Goal: Information Seeking & Learning: Check status

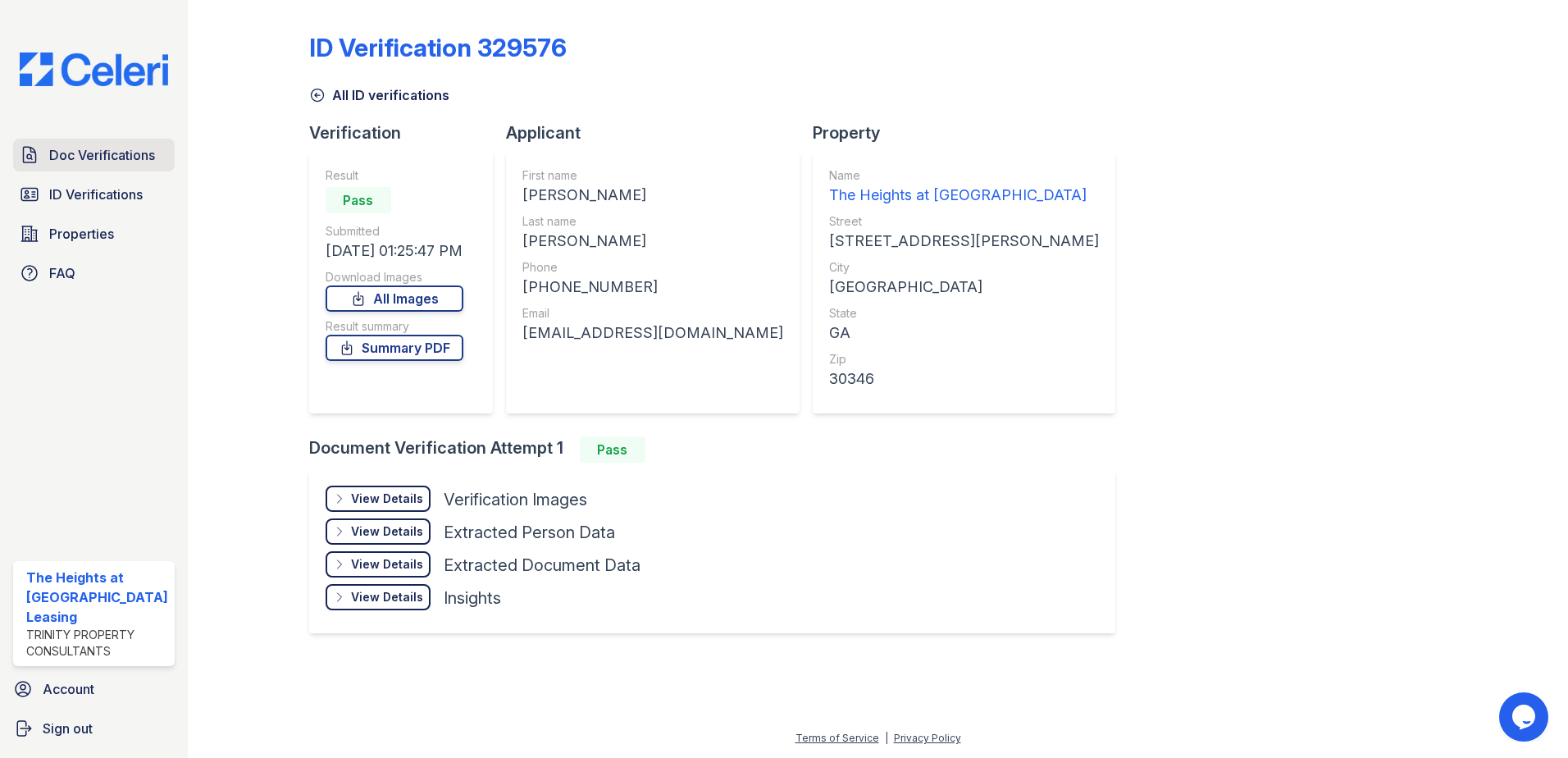
click at [65, 170] on link "Doc Verifications" at bounding box center [94, 155] width 162 height 33
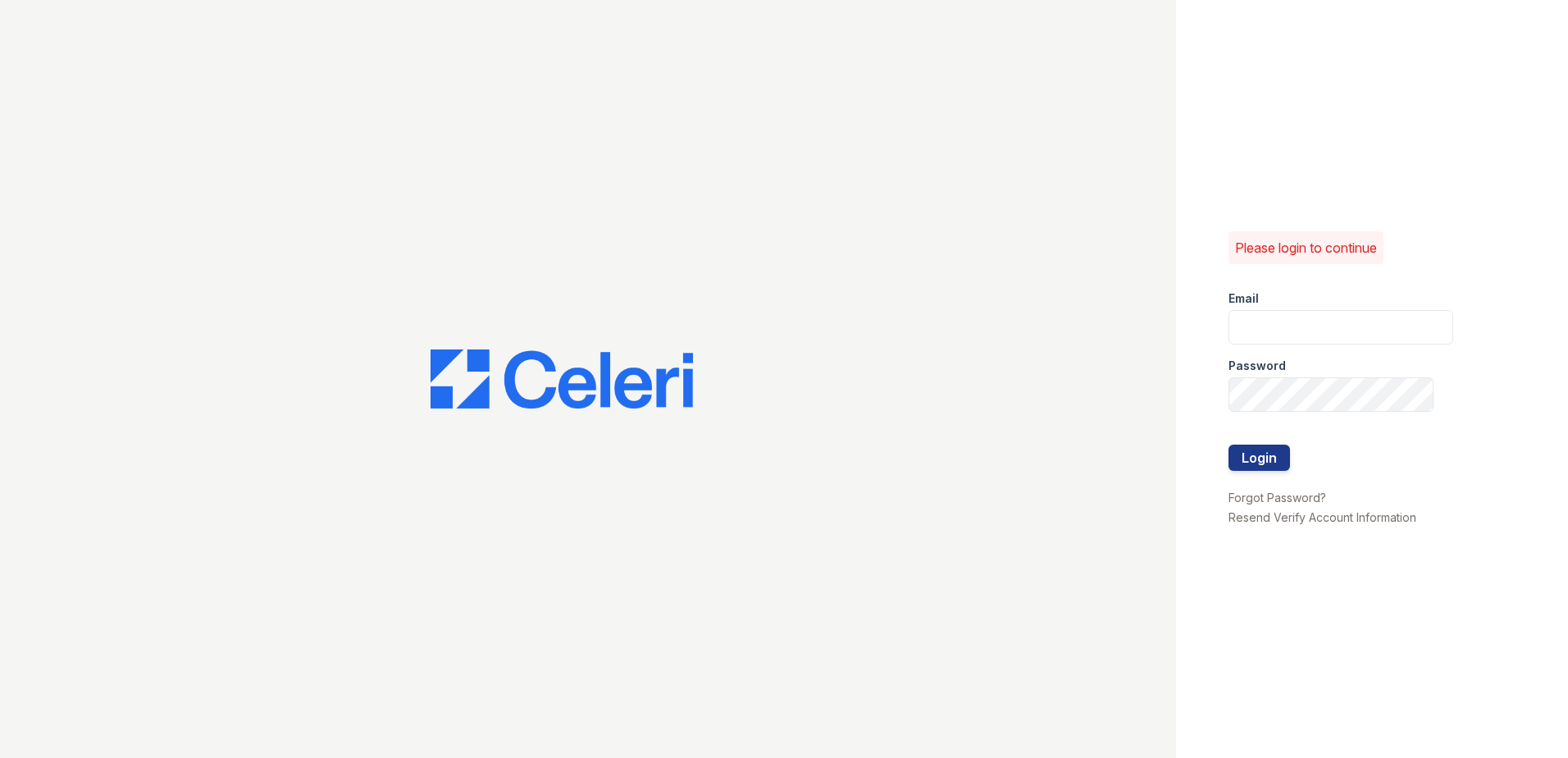
type input "theheightsatdunwoody@trinity-pm.com"
click at [1260, 447] on button "Login" at bounding box center [1259, 458] width 61 height 26
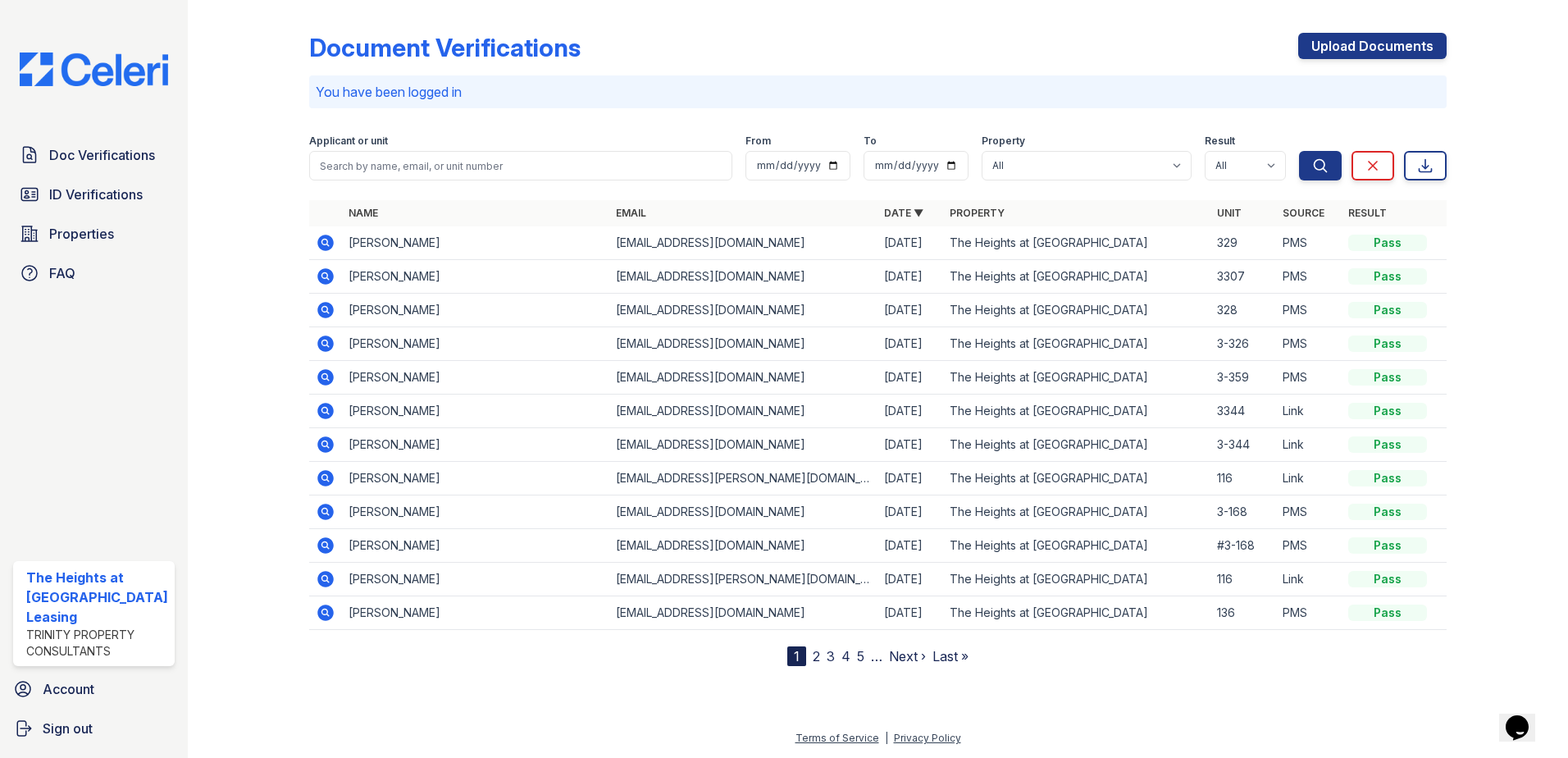
click at [323, 281] on icon at bounding box center [325, 276] width 16 height 16
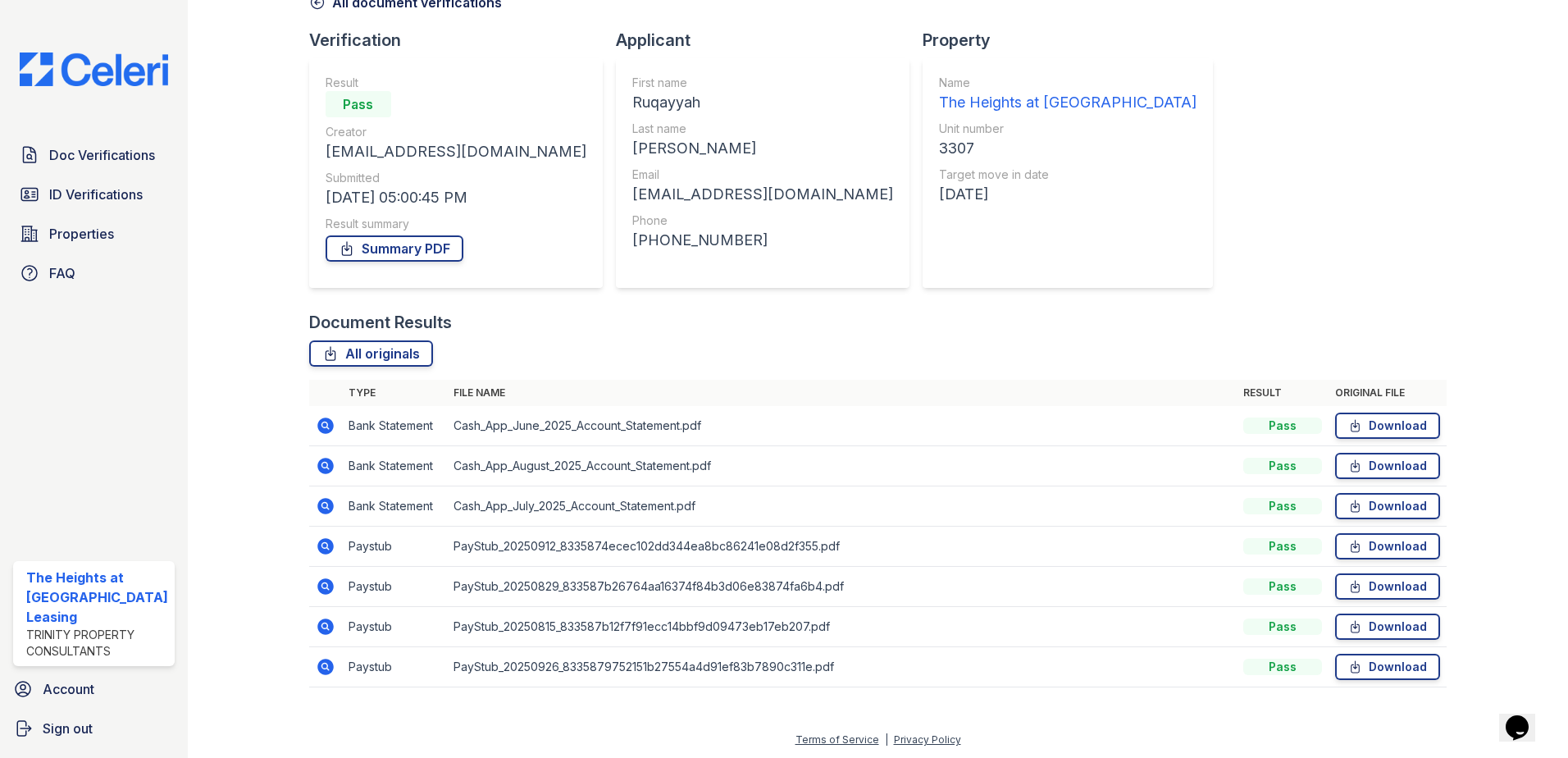
scroll to position [95, 0]
click at [102, 194] on span "ID Verifications" at bounding box center [96, 194] width 94 height 20
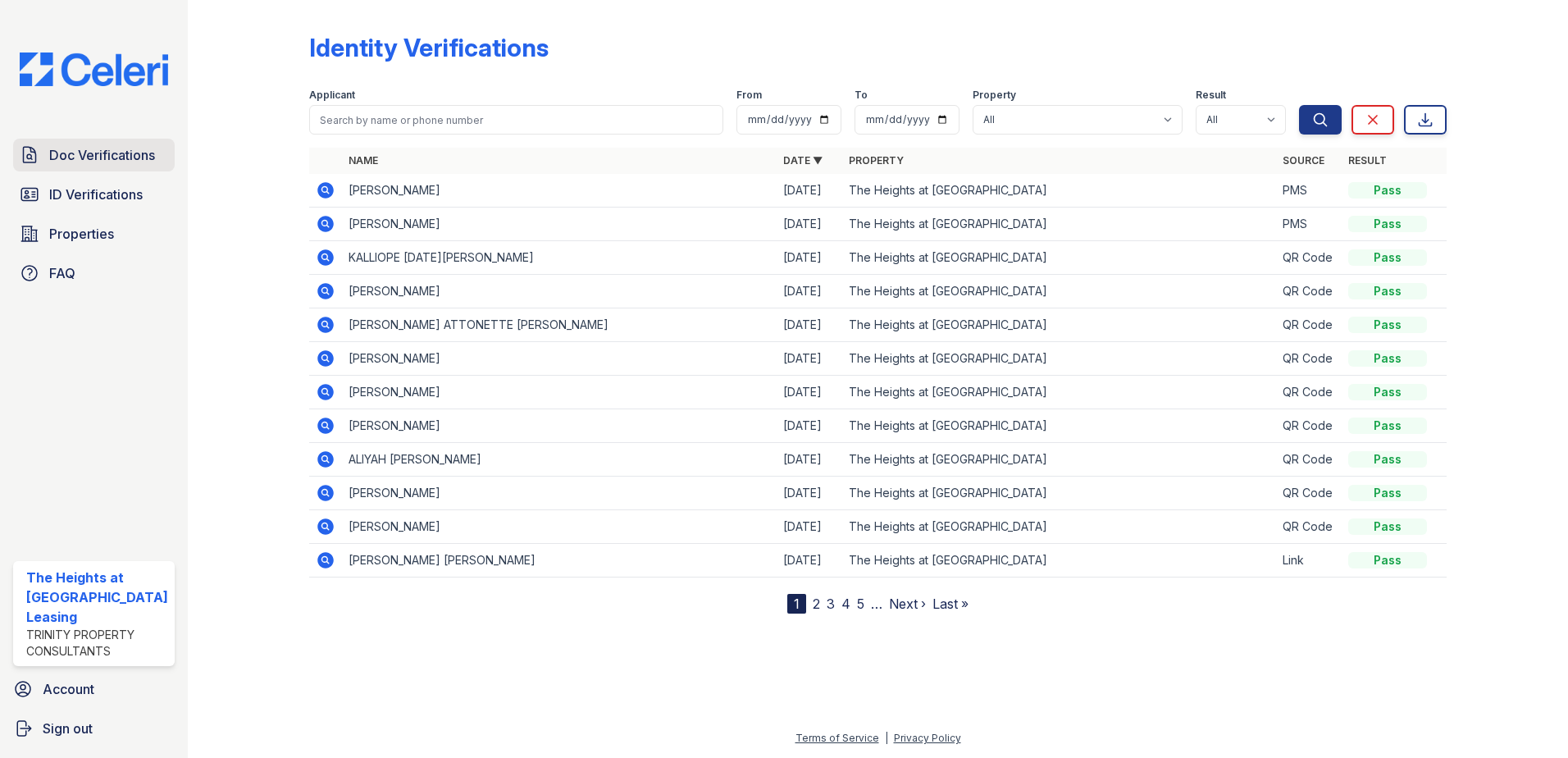
click at [112, 146] on span "Doc Verifications" at bounding box center [102, 155] width 106 height 20
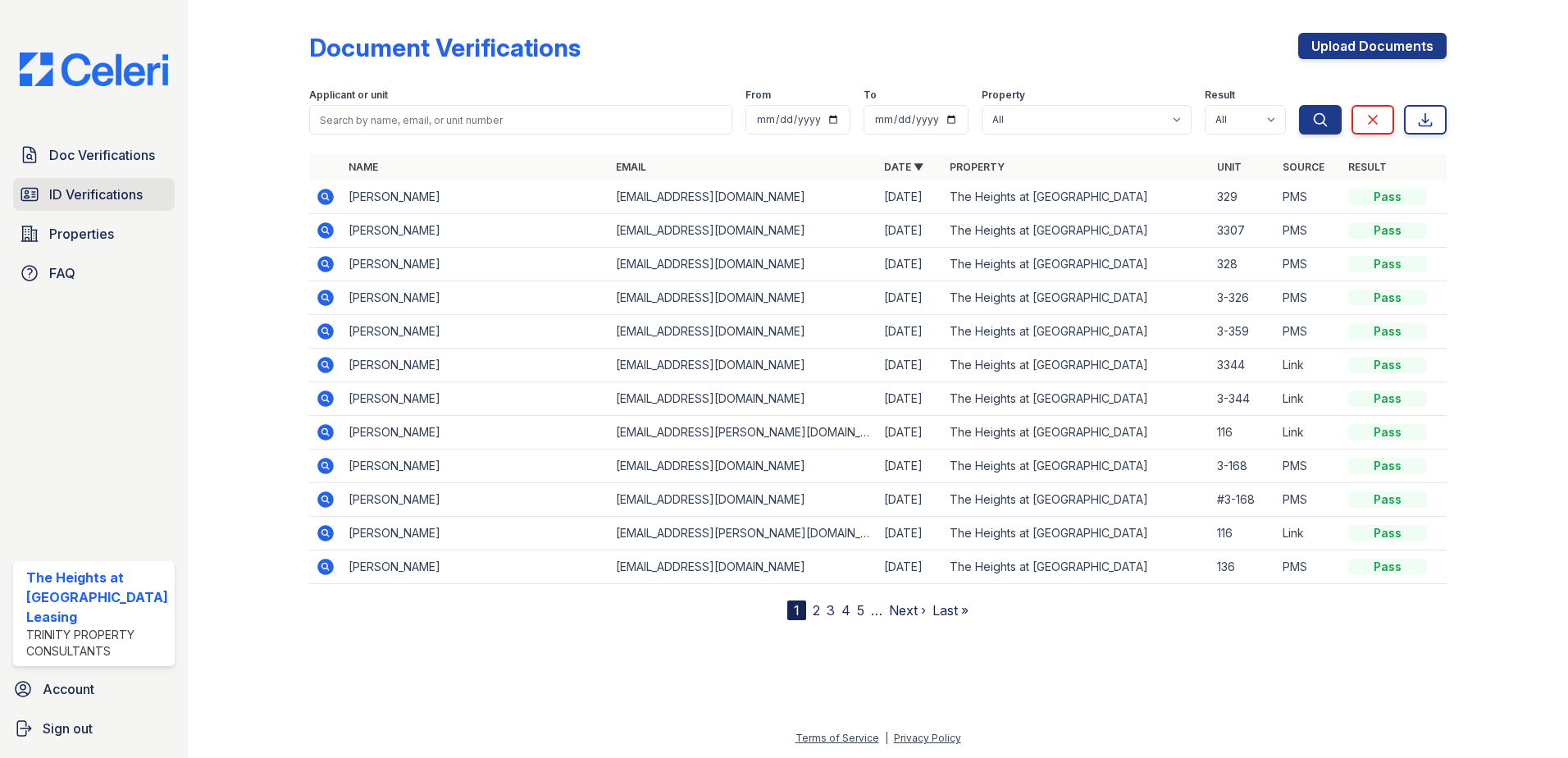
click at [50, 201] on span "ID Verifications" at bounding box center [96, 194] width 94 height 20
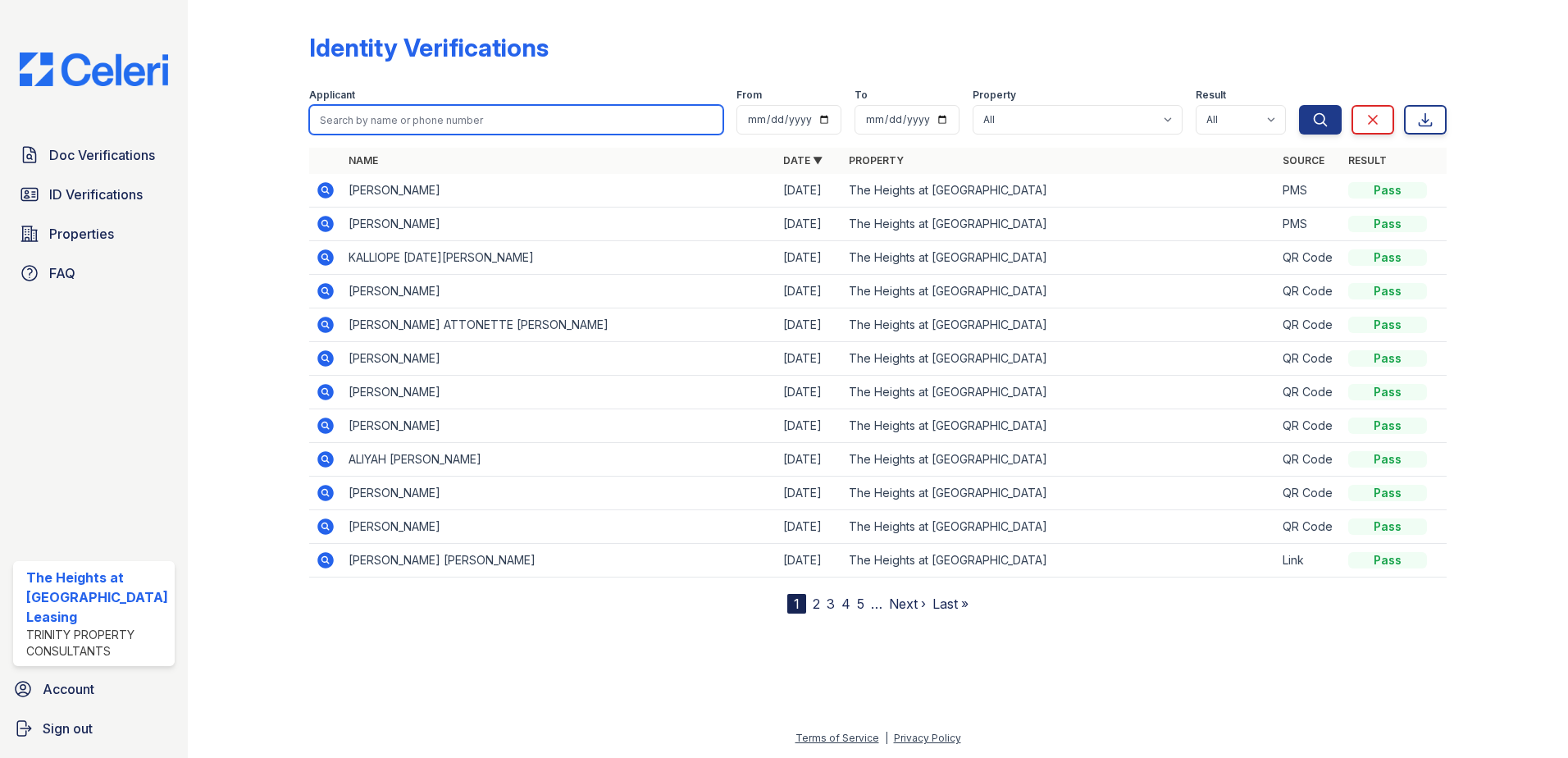
click at [366, 120] on input "search" at bounding box center [516, 119] width 415 height 29
paste input "Neha"
type input "Neha"
click at [1299, 105] on button "Search" at bounding box center [1320, 119] width 43 height 29
